Goal: Task Accomplishment & Management: Manage account settings

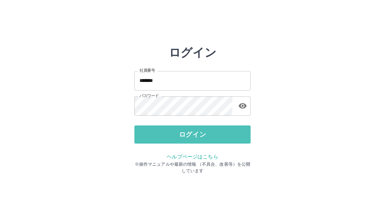
click at [182, 142] on button "ログイン" at bounding box center [192, 135] width 116 height 18
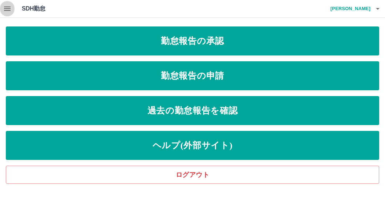
click at [2, 5] on button "button" at bounding box center [7, 8] width 15 height 17
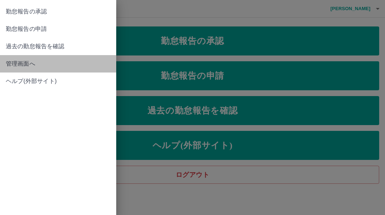
click at [18, 63] on span "管理画面へ" at bounding box center [58, 64] width 105 height 9
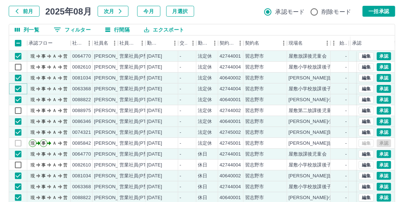
scroll to position [32, 0]
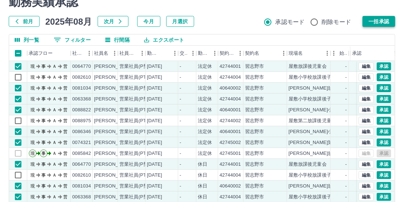
click at [374, 22] on button "一括承認" at bounding box center [379, 21] width 33 height 11
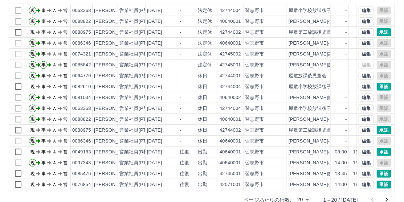
scroll to position [104, 0]
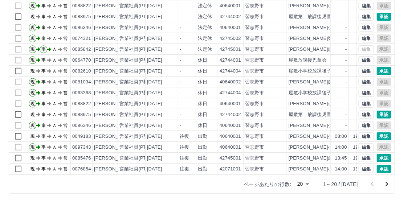
click at [385, 185] on icon "次のページへ" at bounding box center [387, 184] width 9 height 9
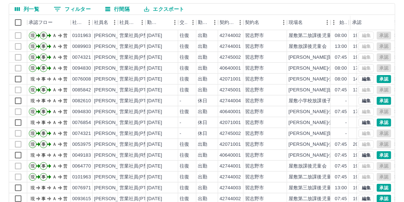
scroll to position [0, 0]
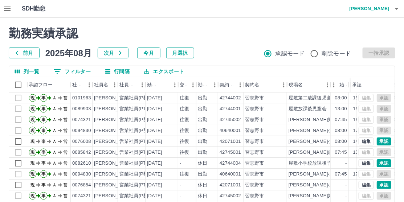
click at [30, 53] on button "前月" at bounding box center [24, 53] width 31 height 11
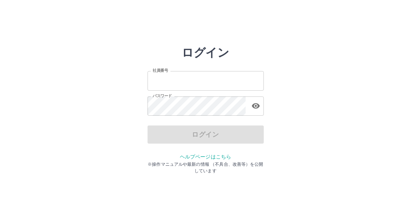
type input "*******"
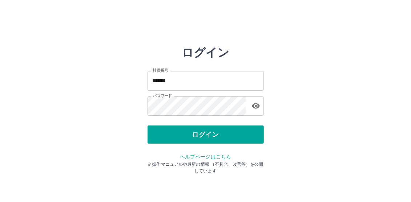
click at [301, 126] on div "ログイン 社員番号 ******* 社員番号 パスワード パスワード ログイン ヘルプページはこちら ※操作マニュアルや最新の情報 （不具合、改善等）を公開し…" at bounding box center [205, 104] width 411 height 116
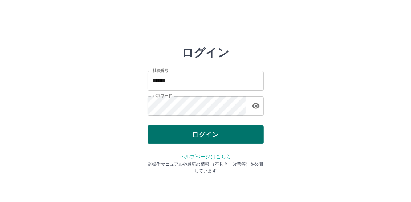
click at [206, 136] on button "ログイン" at bounding box center [206, 135] width 116 height 18
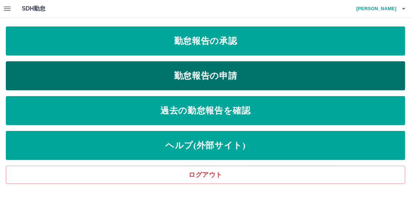
click at [146, 71] on link "勤怠報告の申請" at bounding box center [205, 75] width 399 height 29
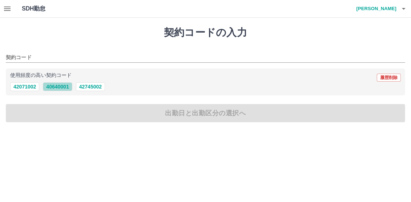
click at [51, 86] on button "40640001" at bounding box center [57, 86] width 29 height 9
type input "********"
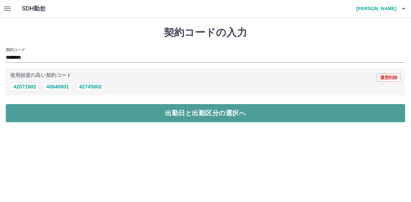
click at [101, 110] on button "出勤日と出勤区分の選択へ" at bounding box center [205, 113] width 399 height 18
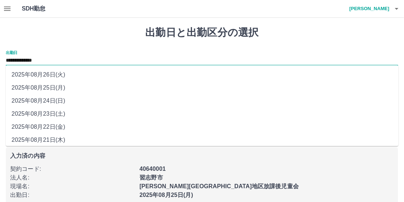
click at [35, 60] on input "**********" at bounding box center [202, 60] width 393 height 9
click at [48, 102] on li "2025年08月24日(日)" at bounding box center [202, 100] width 393 height 13
type input "**********"
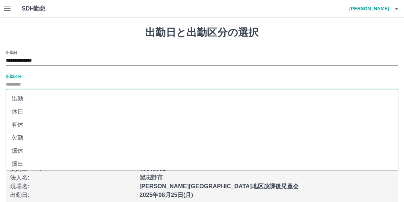
click at [11, 83] on input "出勤区分" at bounding box center [202, 84] width 393 height 9
click at [23, 147] on li "法定休" at bounding box center [202, 148] width 393 height 13
type input "***"
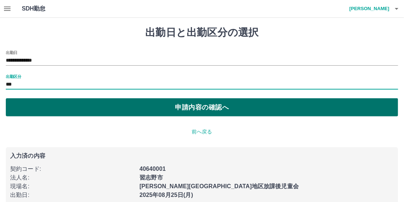
click at [77, 106] on button "申請内容の確認へ" at bounding box center [202, 107] width 393 height 18
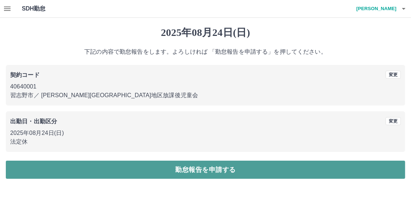
click at [209, 169] on button "勤怠報告を申請する" at bounding box center [205, 170] width 399 height 18
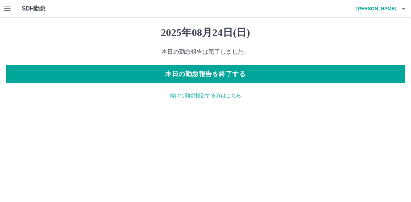
click at [7, 6] on icon "button" at bounding box center [7, 8] width 9 height 9
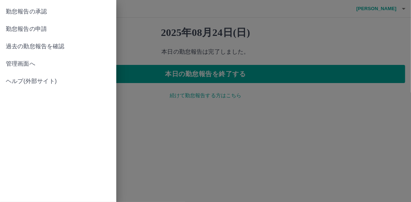
click at [25, 66] on span "管理画面へ" at bounding box center [58, 64] width 105 height 9
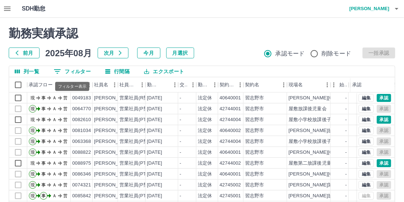
click at [70, 70] on button "0 フィルター" at bounding box center [72, 71] width 49 height 11
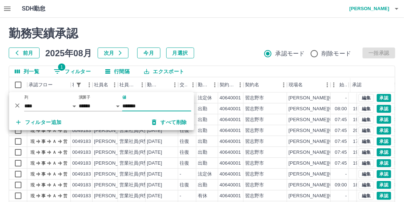
type input "*******"
click at [230, 36] on div "勤務実績承認" at bounding box center [202, 34] width 387 height 14
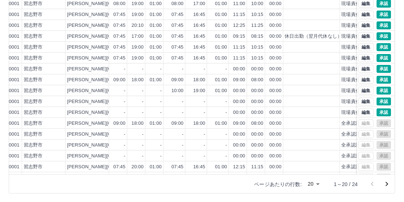
scroll to position [1, 222]
click at [359, 36] on button "編集" at bounding box center [366, 36] width 15 height 8
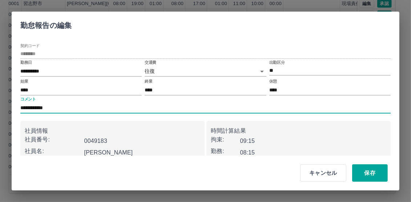
click at [93, 104] on input "**********" at bounding box center [205, 108] width 370 height 11
type input "*"
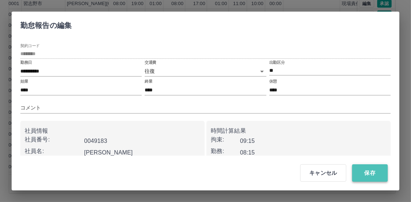
click at [373, 174] on button "保存" at bounding box center [370, 173] width 36 height 17
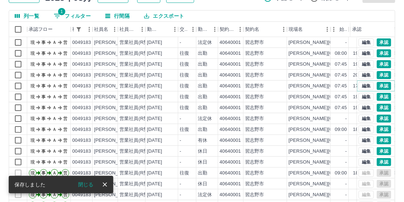
scroll to position [0, 0]
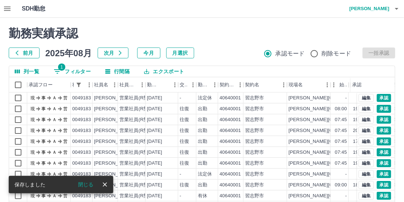
click at [231, 30] on h2 "勤務実績承認" at bounding box center [202, 34] width 387 height 14
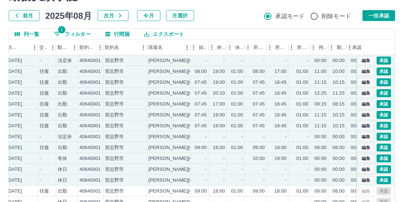
scroll to position [32, 0]
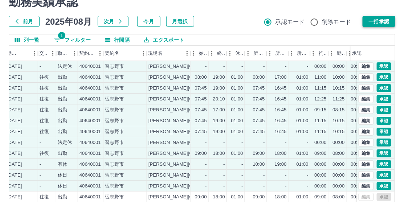
click at [386, 21] on button "一括承認" at bounding box center [379, 21] width 33 height 11
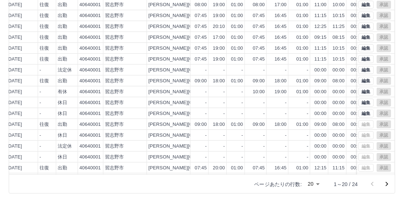
scroll to position [0, 0]
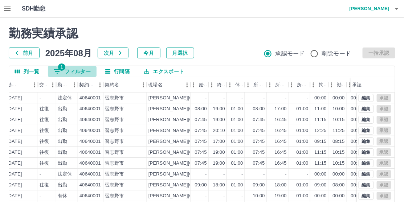
click at [80, 69] on button "1 フィルター" at bounding box center [72, 71] width 49 height 11
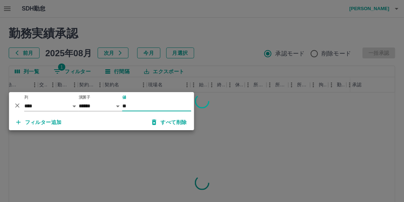
type input "*"
click at [19, 105] on icon "削除" at bounding box center [17, 105] width 7 height 7
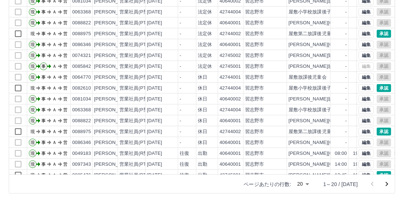
scroll to position [37, 0]
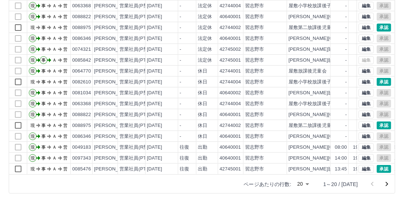
click at [311, 182] on body "SDH勤怠 [PERSON_NAME] 勤務実績承認 前月 [DATE] 次月 今月 月選択 承認モード 削除モード 一括承認 列一覧 0 フィルター 行間隔…" at bounding box center [202, 49] width 404 height 307
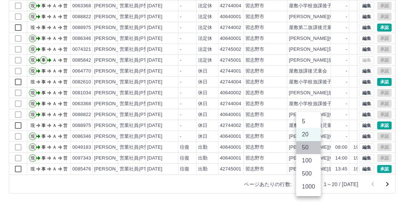
click at [305, 148] on li "50" at bounding box center [308, 147] width 25 height 13
type input "**"
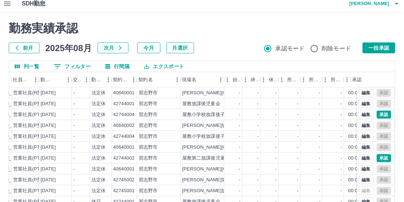
scroll to position [0, 0]
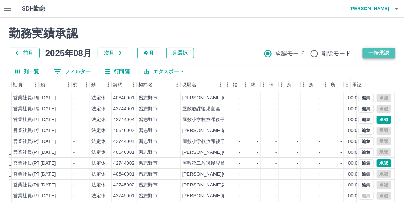
click at [374, 49] on button "一括承認" at bounding box center [379, 53] width 33 height 11
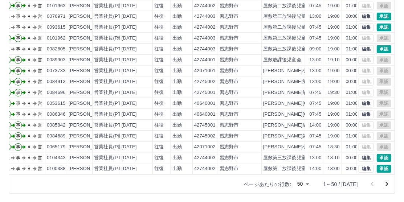
scroll to position [364, 24]
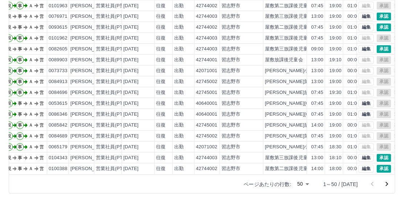
click at [386, 184] on icon "次のページへ" at bounding box center [387, 184] width 9 height 9
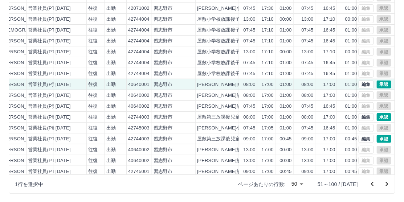
scroll to position [73, 92]
click at [381, 85] on button "承認" at bounding box center [384, 85] width 15 height 8
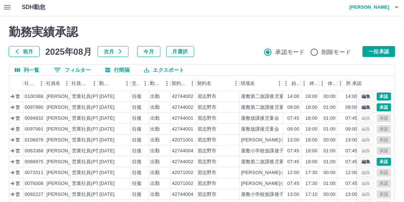
scroll to position [0, 0]
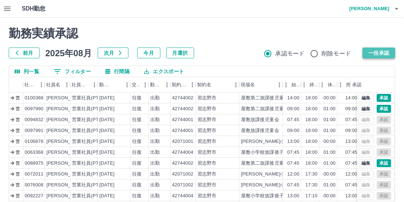
click at [388, 51] on button "一括承認" at bounding box center [379, 53] width 33 height 11
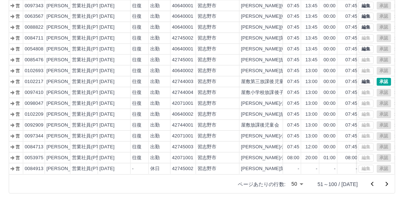
scroll to position [364, 48]
click at [387, 182] on icon "次のページへ" at bounding box center [387, 184] width 9 height 9
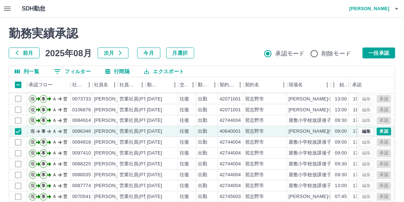
scroll to position [364, 0]
click at [385, 50] on button "一括承認" at bounding box center [379, 53] width 33 height 11
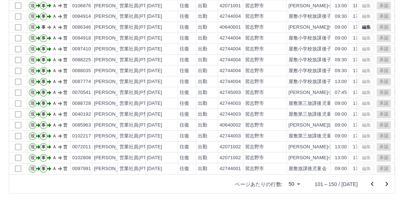
click at [386, 184] on icon "次のページへ" at bounding box center [387, 184] width 9 height 9
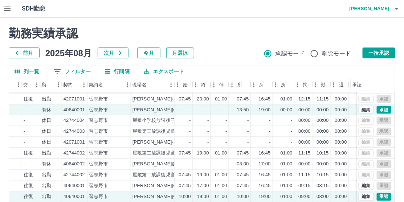
scroll to position [364, 156]
click at [378, 55] on button "一括承認" at bounding box center [379, 53] width 33 height 11
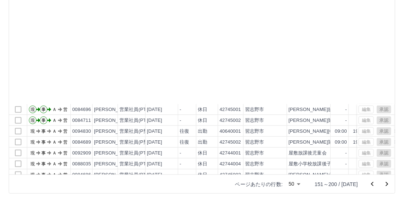
scroll to position [291, 0]
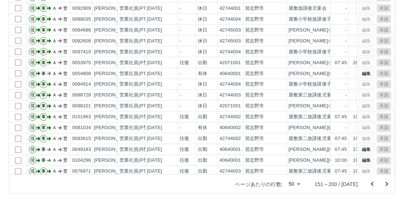
click at [388, 184] on icon "次のページへ" at bounding box center [387, 184] width 3 height 4
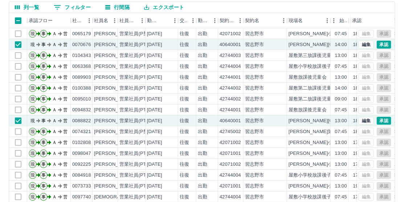
scroll to position [0, 0]
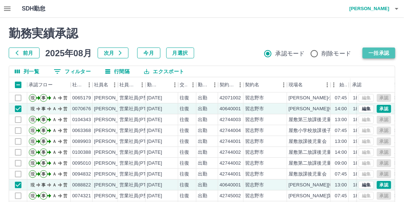
click at [373, 52] on button "一括承認" at bounding box center [379, 53] width 33 height 11
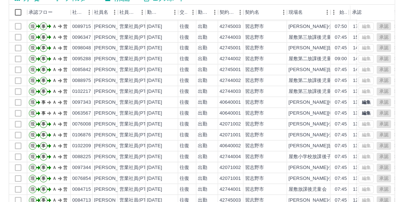
scroll to position [104, 0]
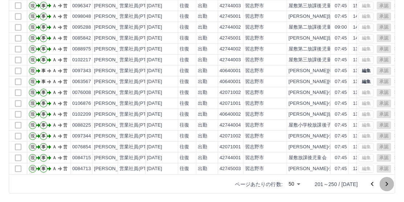
click at [387, 183] on icon "次のページへ" at bounding box center [387, 184] width 3 height 4
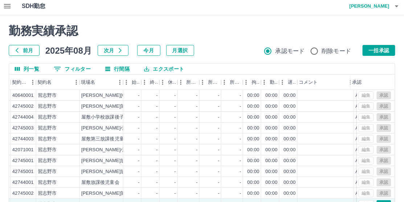
scroll to position [0, 0]
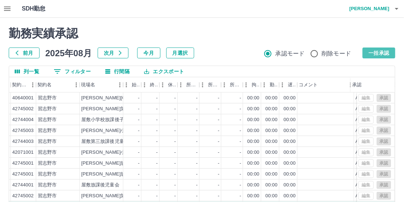
drag, startPoint x: 381, startPoint y: 53, endPoint x: 282, endPoint y: 84, distance: 104.3
click at [381, 53] on button "一括承認" at bounding box center [379, 53] width 33 height 11
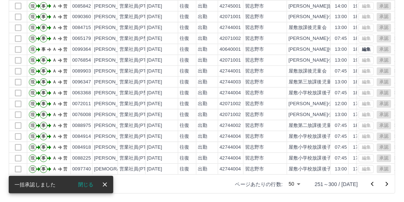
scroll to position [364, 0]
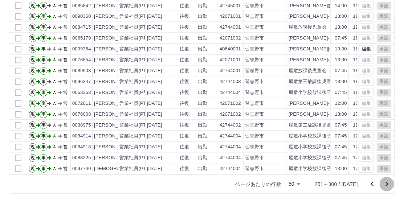
drag, startPoint x: 388, startPoint y: 184, endPoint x: 325, endPoint y: 158, distance: 67.8
click at [388, 184] on icon "次のページへ" at bounding box center [387, 184] width 9 height 9
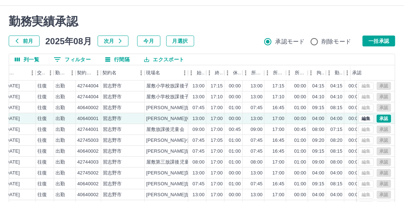
scroll to position [0, 0]
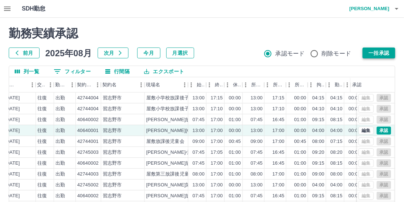
click at [381, 54] on button "一括承認" at bounding box center [379, 53] width 33 height 11
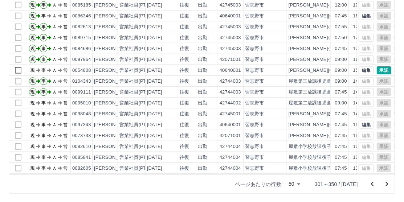
scroll to position [109, 0]
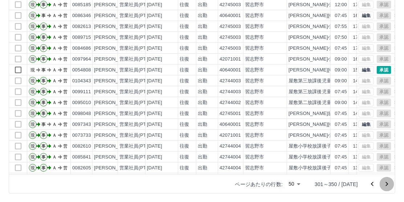
click at [387, 184] on icon "次のページへ" at bounding box center [387, 184] width 9 height 9
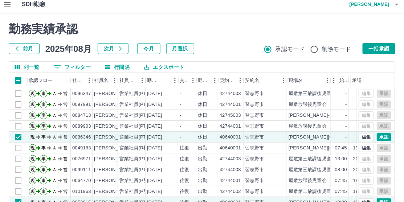
scroll to position [0, 0]
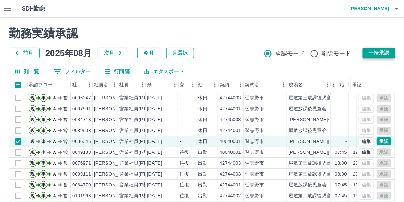
click at [378, 50] on button "一括承認" at bounding box center [379, 53] width 33 height 11
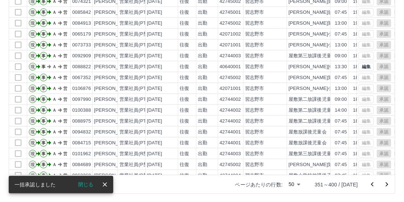
scroll to position [104, 0]
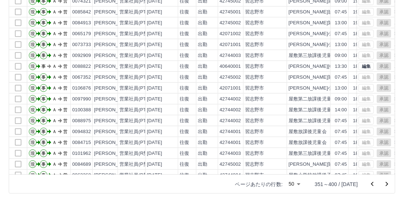
click at [386, 183] on icon "次のページへ" at bounding box center [387, 184] width 9 height 9
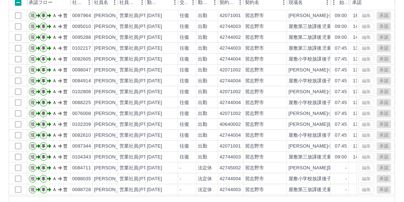
scroll to position [0, 0]
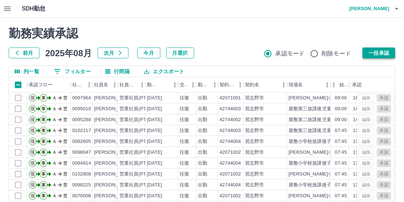
click at [372, 53] on button "一括承認" at bounding box center [379, 53] width 33 height 11
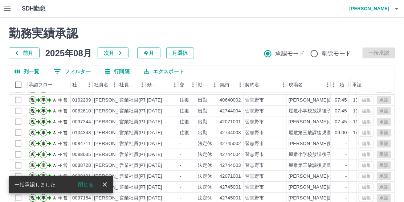
scroll to position [109, 0]
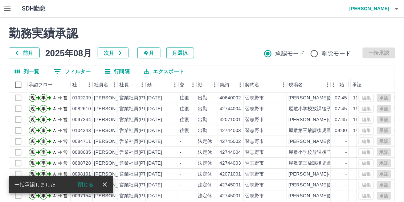
drag, startPoint x: 104, startPoint y: 183, endPoint x: 164, endPoint y: 165, distance: 62.6
click at [104, 183] on icon "close" at bounding box center [105, 185] width 4 height 4
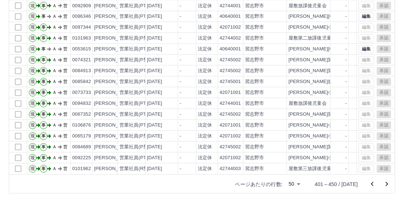
scroll to position [364, 0]
click at [386, 184] on icon "次のページへ" at bounding box center [387, 184] width 9 height 9
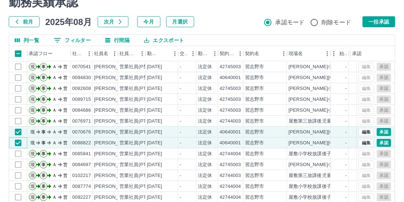
scroll to position [0, 0]
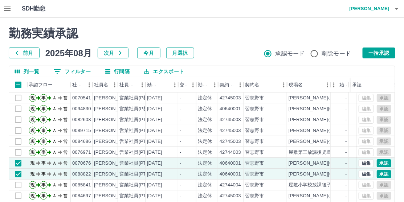
drag, startPoint x: 379, startPoint y: 54, endPoint x: 390, endPoint y: 55, distance: 10.9
click at [379, 54] on button "一括承認" at bounding box center [379, 53] width 33 height 11
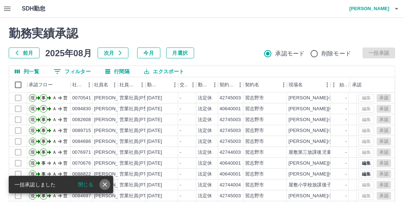
click at [106, 183] on icon "close" at bounding box center [105, 185] width 4 height 4
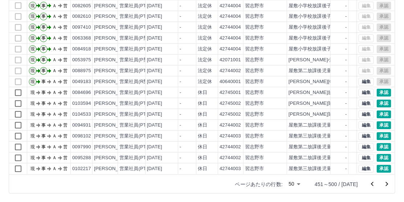
scroll to position [364, 0]
click at [387, 183] on icon "次のページへ" at bounding box center [387, 184] width 9 height 9
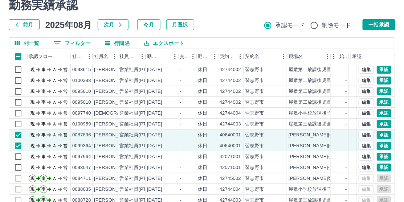
scroll to position [0, 0]
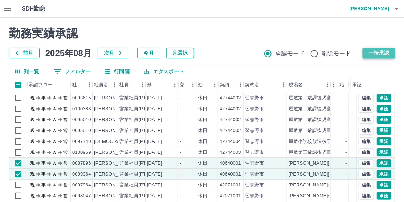
click at [378, 51] on button "一括承認" at bounding box center [379, 53] width 33 height 11
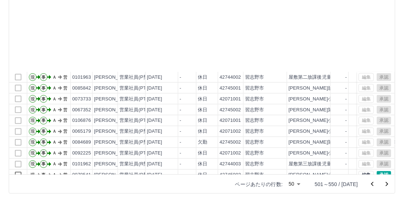
scroll to position [364, 0]
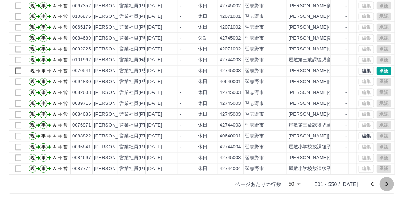
click at [389, 183] on icon "次のページへ" at bounding box center [387, 184] width 9 height 9
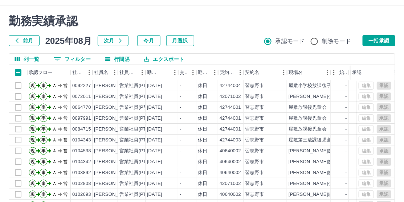
scroll to position [0, 0]
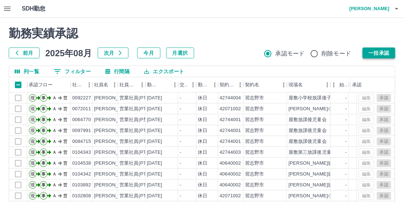
click at [380, 51] on button "一括承認" at bounding box center [379, 53] width 33 height 11
click at [78, 69] on button "0 フィルター" at bounding box center [72, 71] width 49 height 11
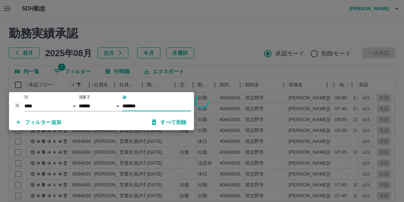
type input "*******"
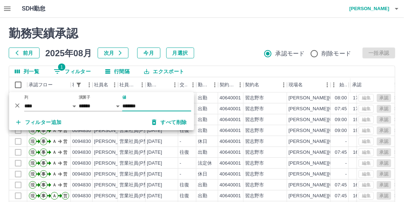
click at [210, 39] on h2 "勤務実績承認" at bounding box center [202, 34] width 387 height 14
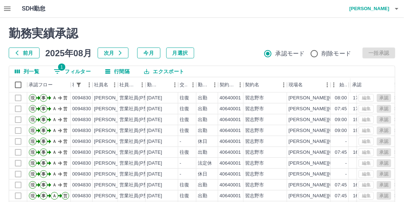
click at [73, 72] on button "1 フィルター" at bounding box center [72, 71] width 49 height 11
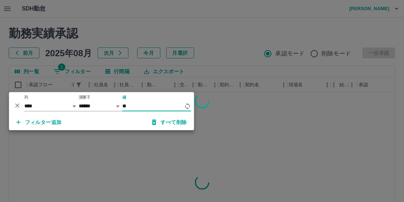
type input "*"
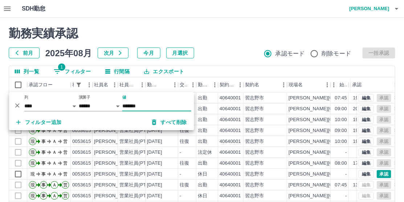
type input "*******"
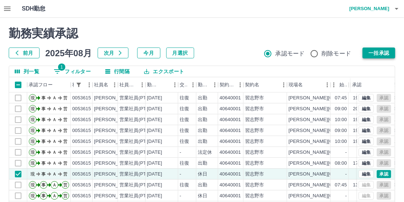
click at [379, 53] on button "一括承認" at bounding box center [379, 53] width 33 height 11
